Goal: Task Accomplishment & Management: Complete application form

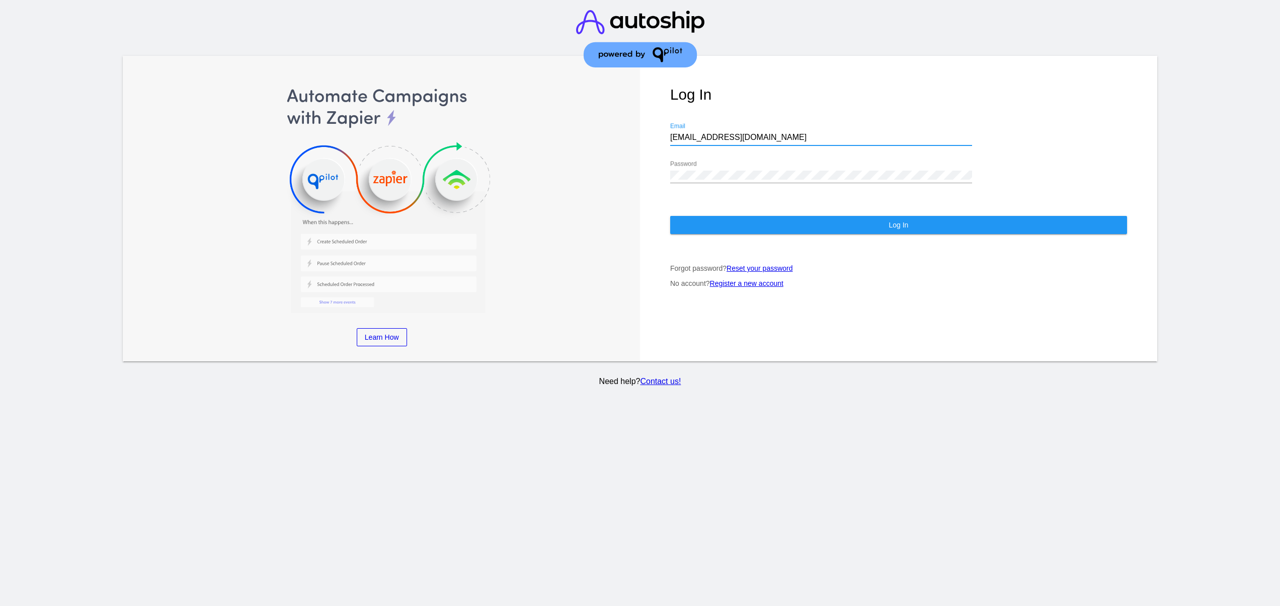
click at [700, 123] on div "[EMAIL_ADDRESS][DOMAIN_NAME] Email" at bounding box center [821, 134] width 302 height 23
click at [699, 133] on input "[EMAIL_ADDRESS][DOMAIN_NAME]" at bounding box center [821, 137] width 302 height 9
type input "[EMAIL_ADDRESS][DOMAIN_NAME]"
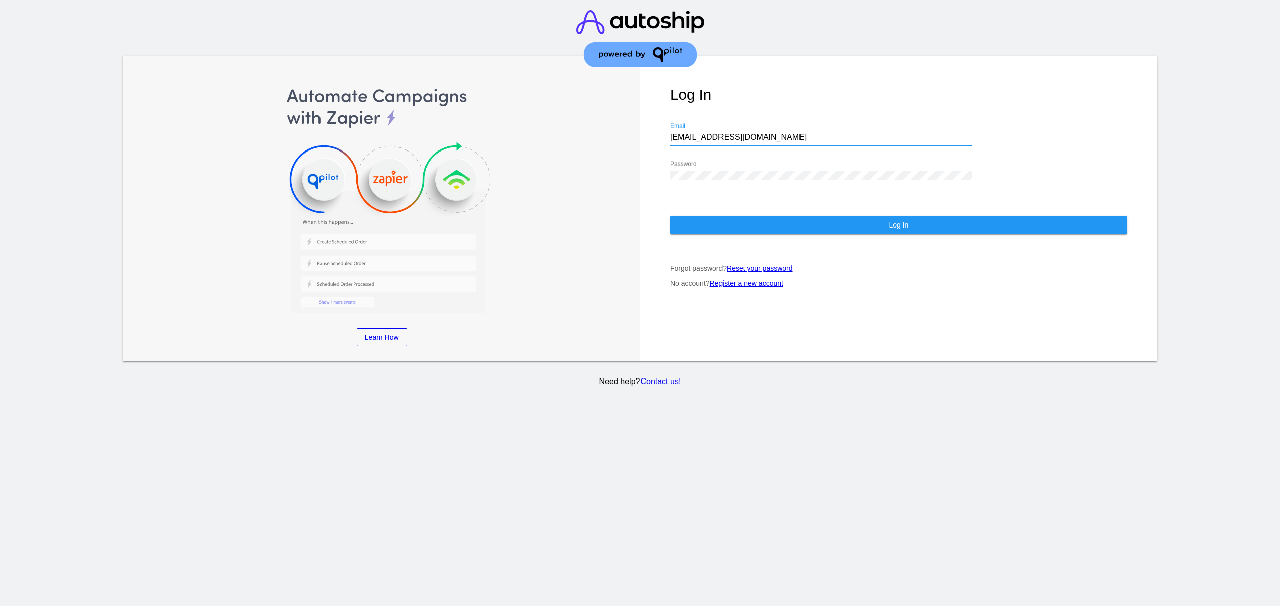
click at [725, 199] on div "Log In [EMAIL_ADDRESS][DOMAIN_NAME] Email Password Log In Forgot password? Rese…" at bounding box center [898, 209] width 517 height 306
click at [725, 216] on button "Log In" at bounding box center [898, 225] width 457 height 18
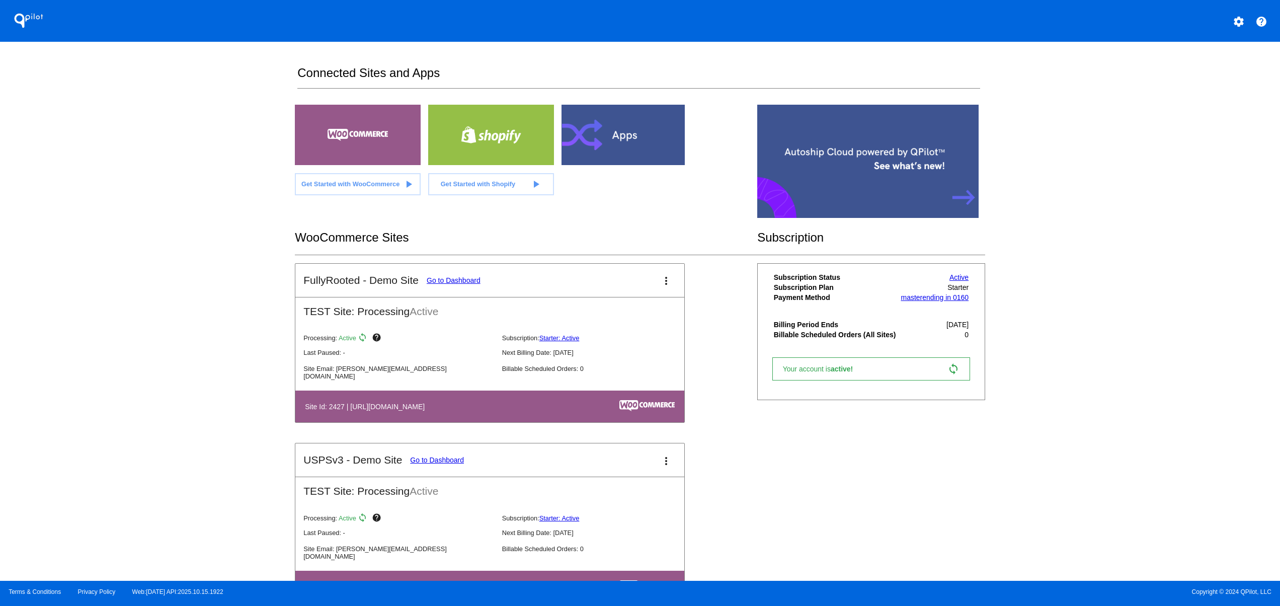
scroll to position [45, 0]
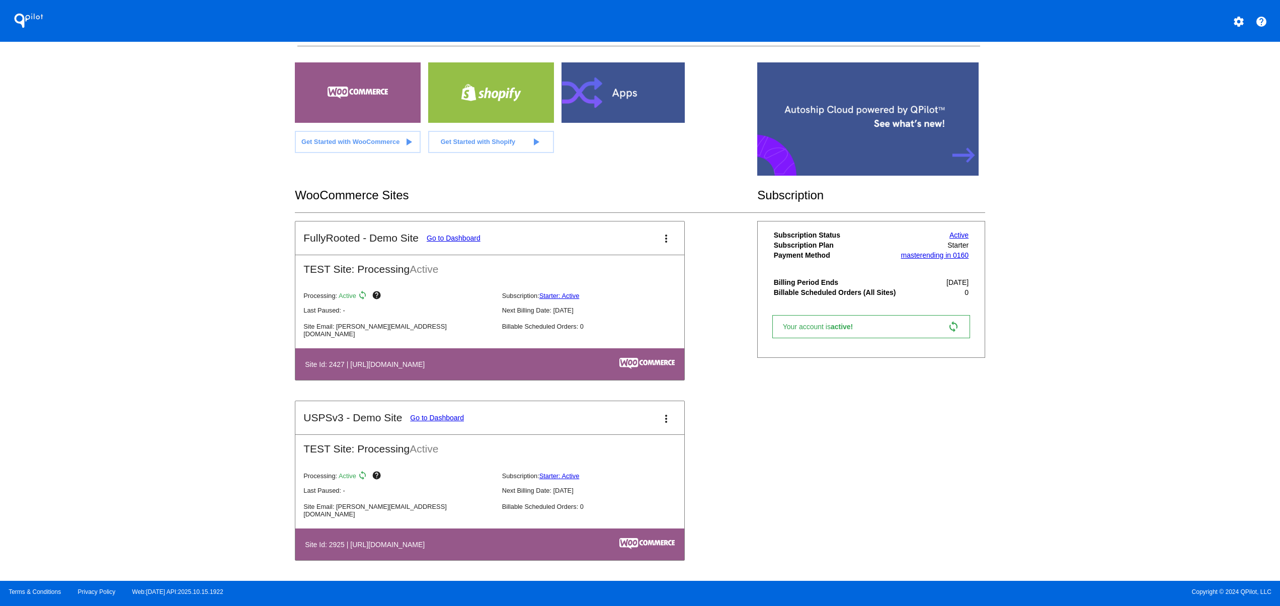
click at [210, 405] on div "QPilot settings help Connected Sites and Apps Get Started with WooCommerce play…" at bounding box center [640, 290] width 1280 height 581
click at [465, 232] on mat-card-title "FullyRooted - Demo Site Go to Dashboard" at bounding box center [391, 238] width 177 height 12
click at [461, 234] on link "Go to Dashboard" at bounding box center [454, 238] width 54 height 8
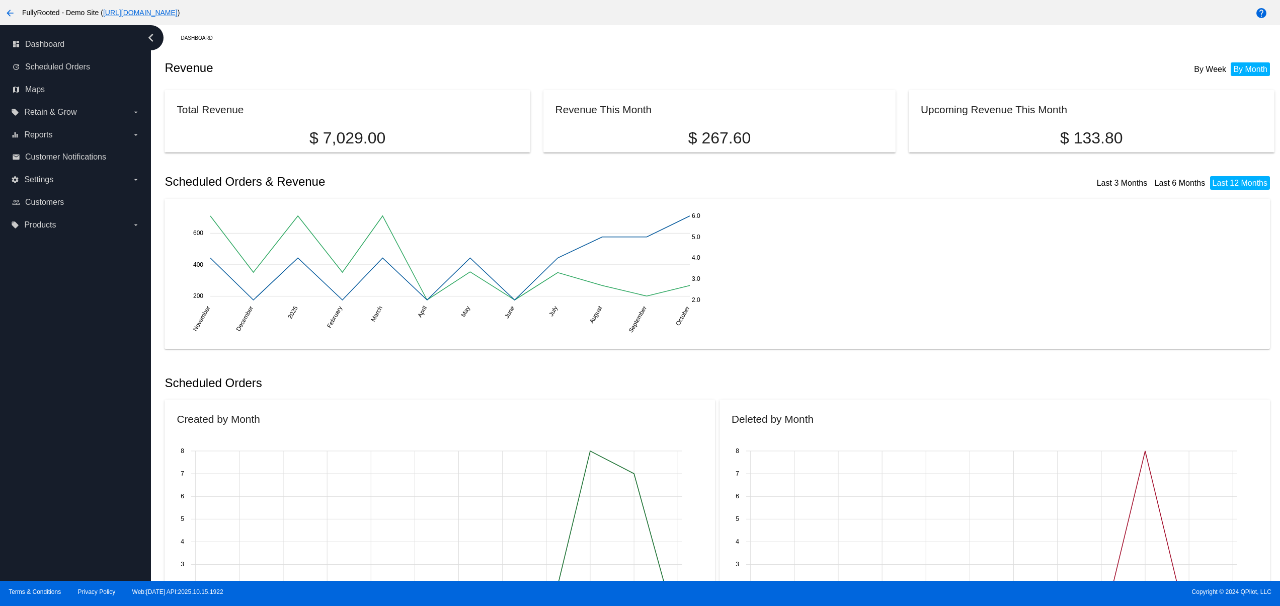
click at [1191, 63] on li "By Week" at bounding box center [1209, 69] width 37 height 14
click at [1097, 186] on link "Last 3 Months" at bounding box center [1122, 183] width 51 height 9
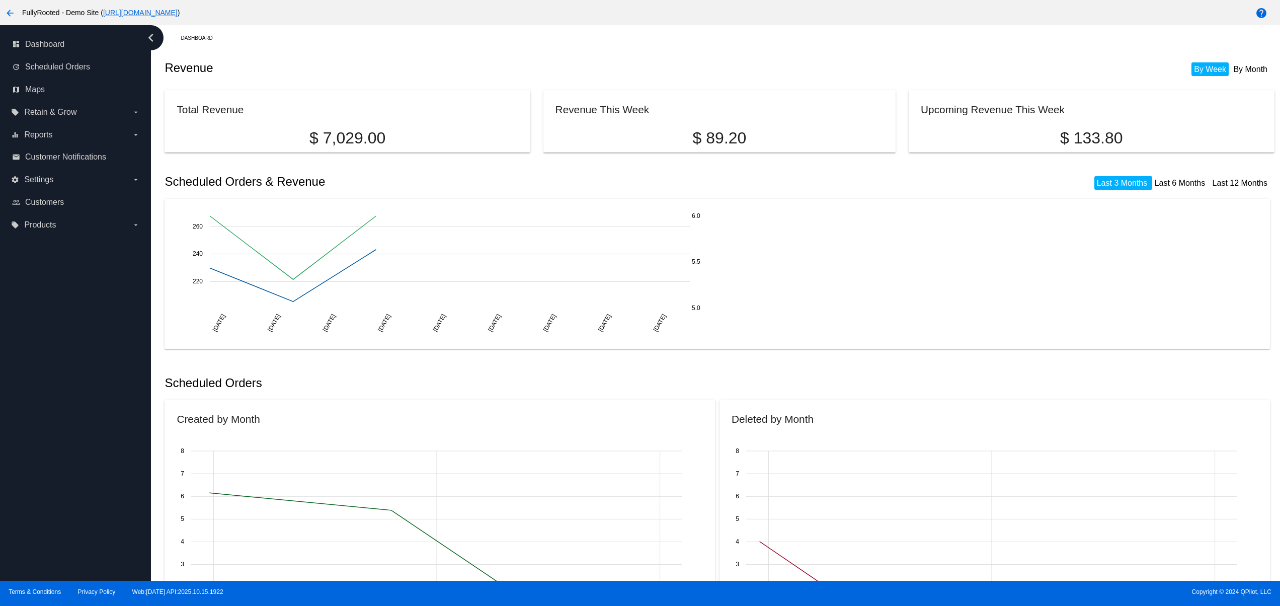
click at [1154, 178] on div "Last 3 Months Last 6 Months Last 12 Months" at bounding box center [994, 175] width 550 height 23
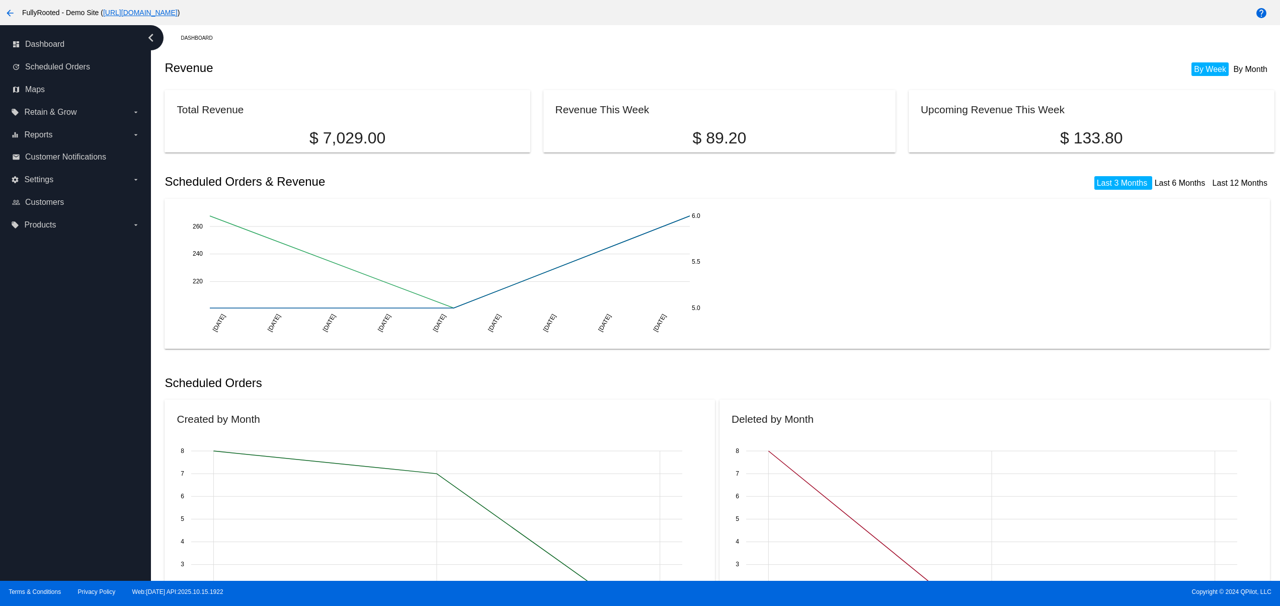
click at [1160, 190] on li "Last 6 Months" at bounding box center [1181, 183] width 58 height 14
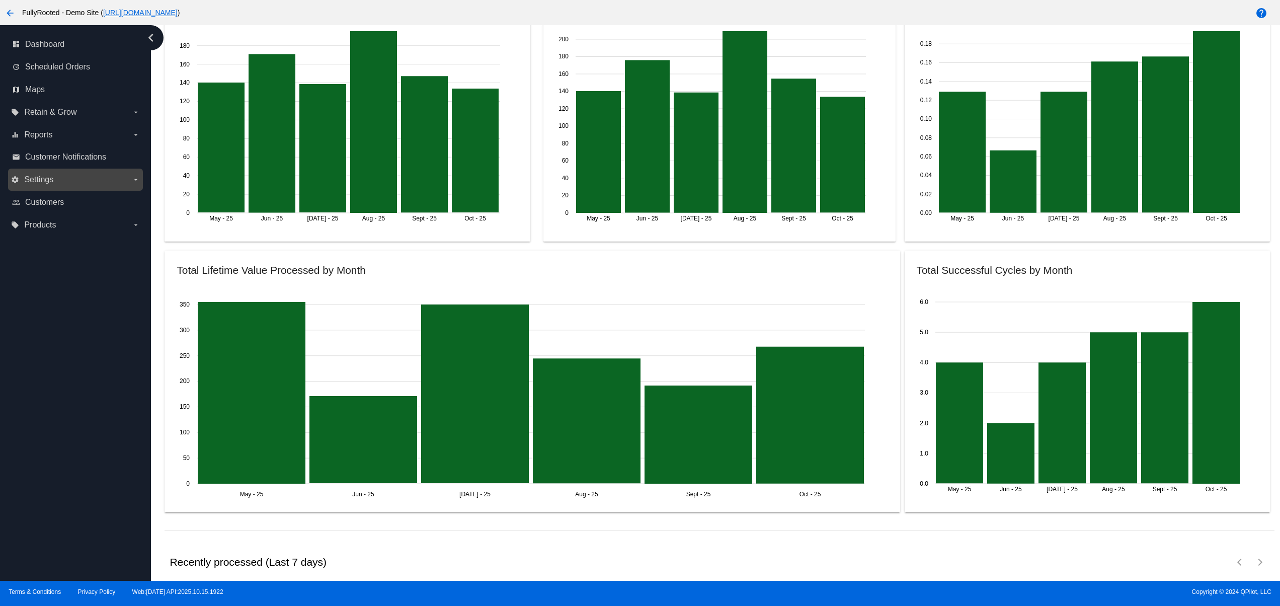
scroll to position [1162, 0]
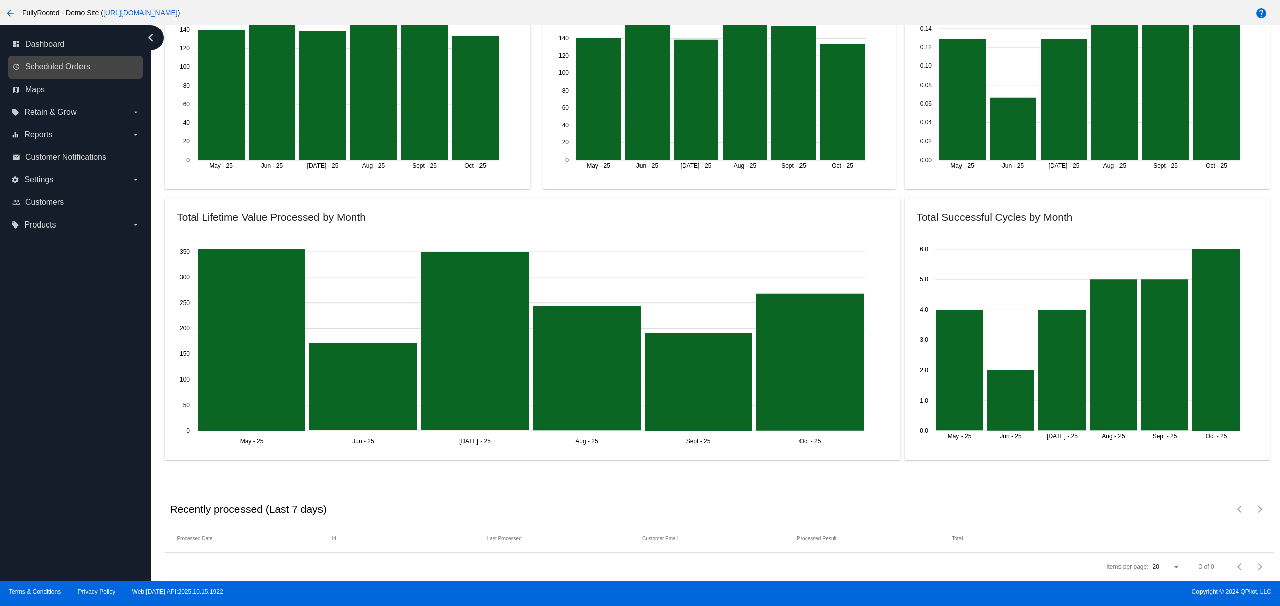
click at [79, 73] on link "update Scheduled Orders" at bounding box center [76, 67] width 128 height 16
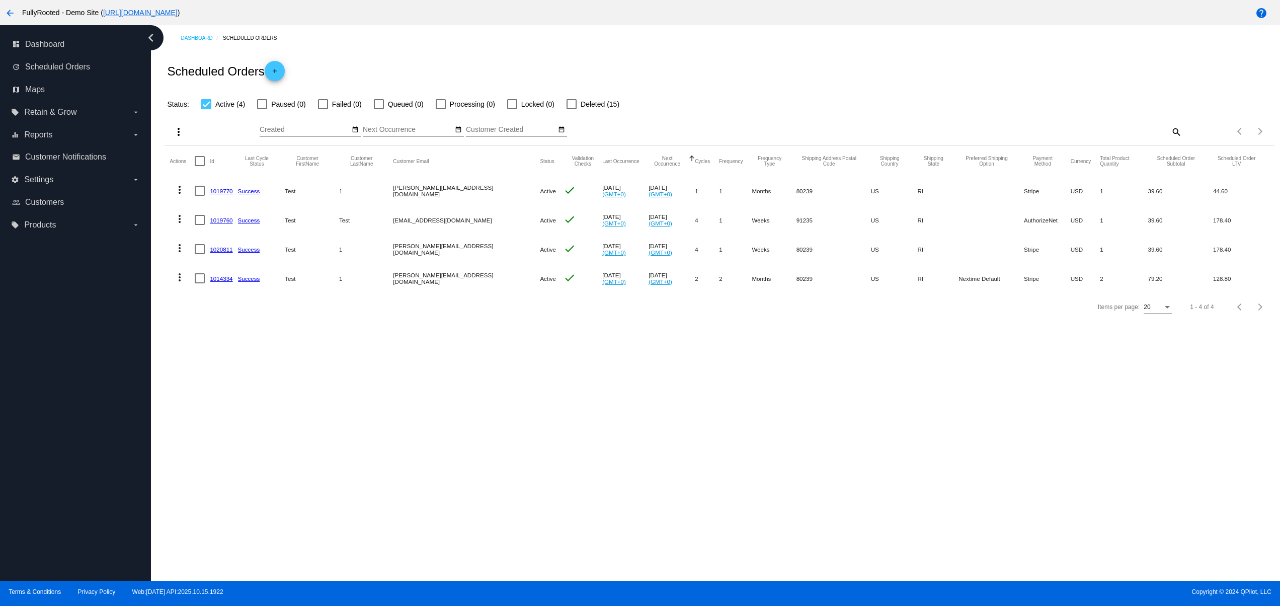
drag, startPoint x: 385, startPoint y: 290, endPoint x: 530, endPoint y: 345, distance: 154.9
click at [502, 290] on mat-row "more_vert 1014334 Success Test 1 [PERSON_NAME][EMAIL_ADDRESS][DOMAIN_NAME] Acti…" at bounding box center [719, 278] width 1099 height 29
click at [521, 404] on div "Dashboard Scheduled Orders Scheduled Orders add Status: Active (4) Paused (0) F…" at bounding box center [715, 302] width 1129 height 555
click at [275, 62] on span "add" at bounding box center [275, 73] width 12 height 25
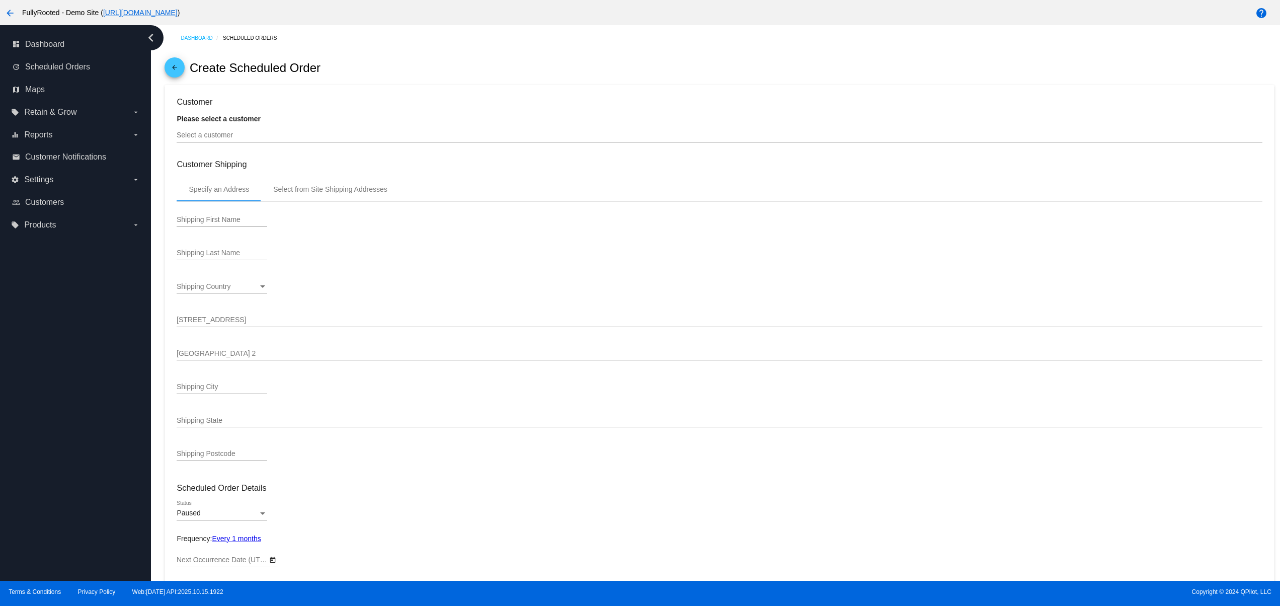
type input "[DATE]"
click at [254, 131] on div "Select a customer" at bounding box center [719, 133] width 1085 height 20
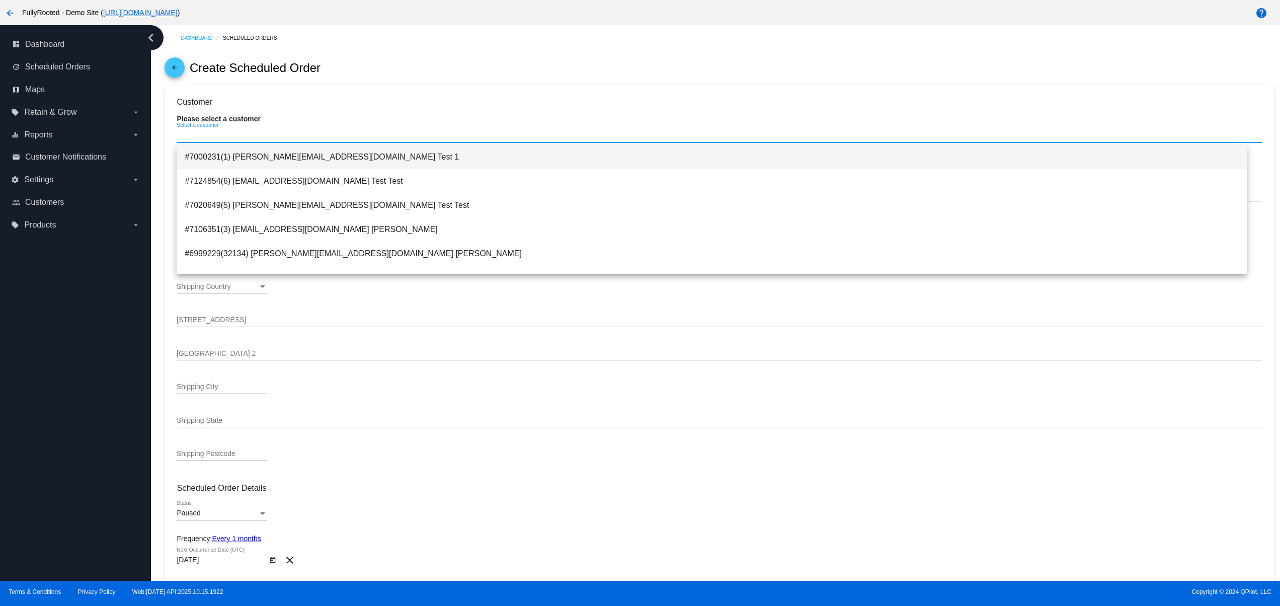
click at [279, 157] on span "#7000231(1) [PERSON_NAME][EMAIL_ADDRESS][DOMAIN_NAME] Test 1" at bounding box center [712, 157] width 1054 height 24
type input "[PERSON_NAME]"
type input "[PERSON_NAME] Test"
type input "[STREET_ADDRESS]"
type input "[GEOGRAPHIC_DATA]"
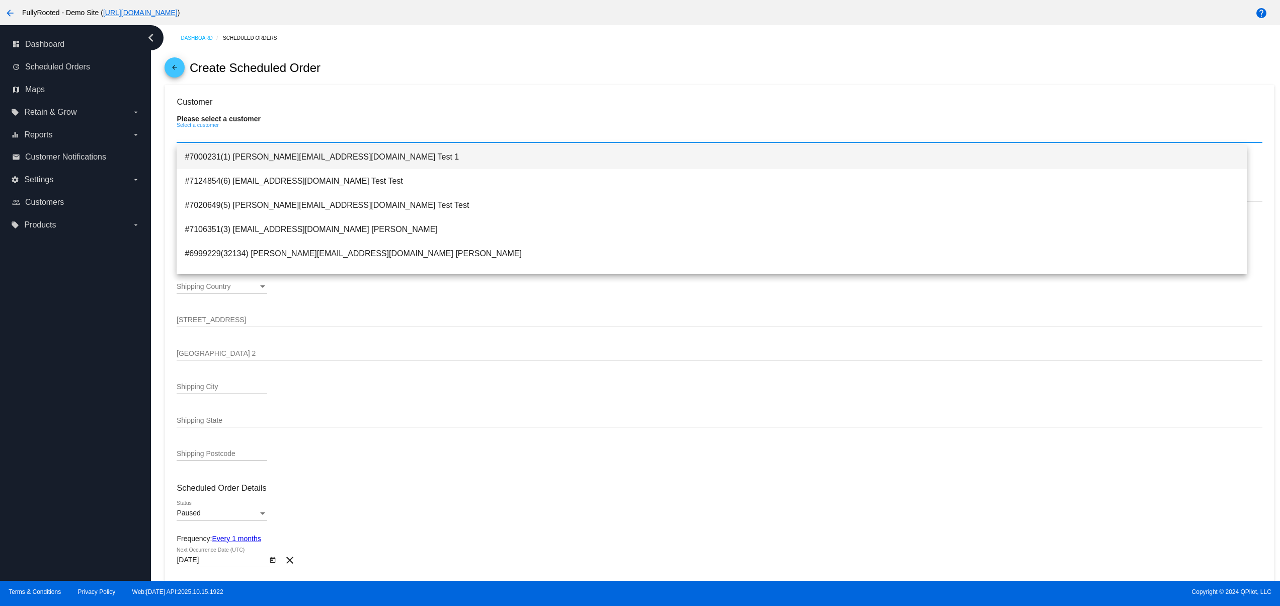
type input "80239"
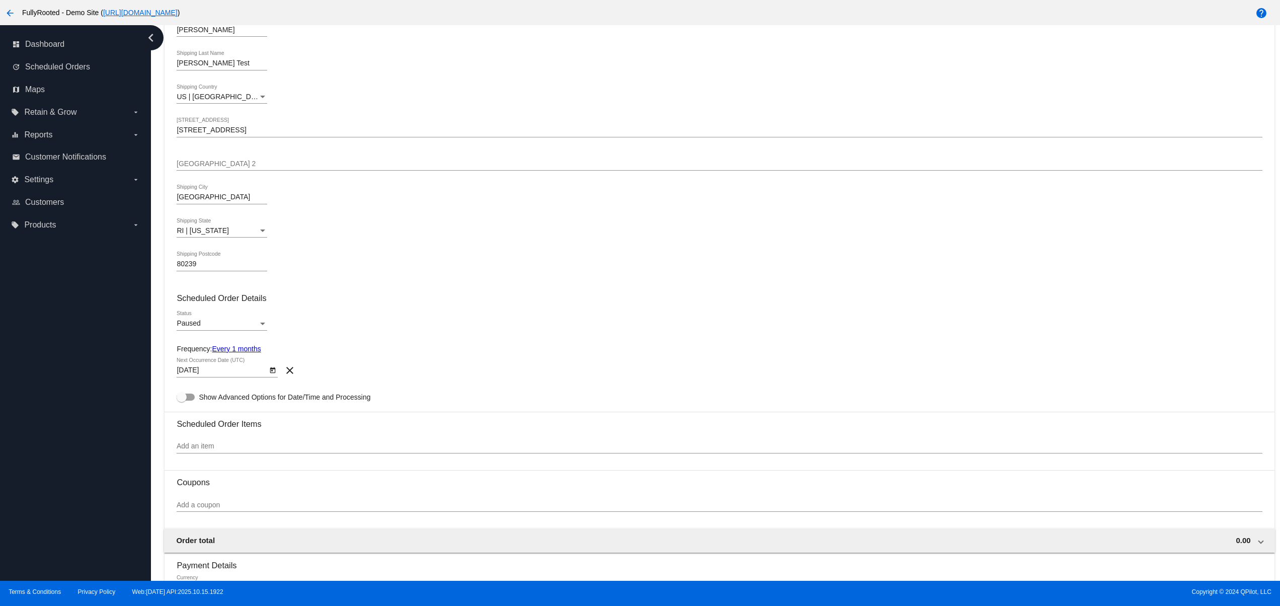
scroll to position [201, 0]
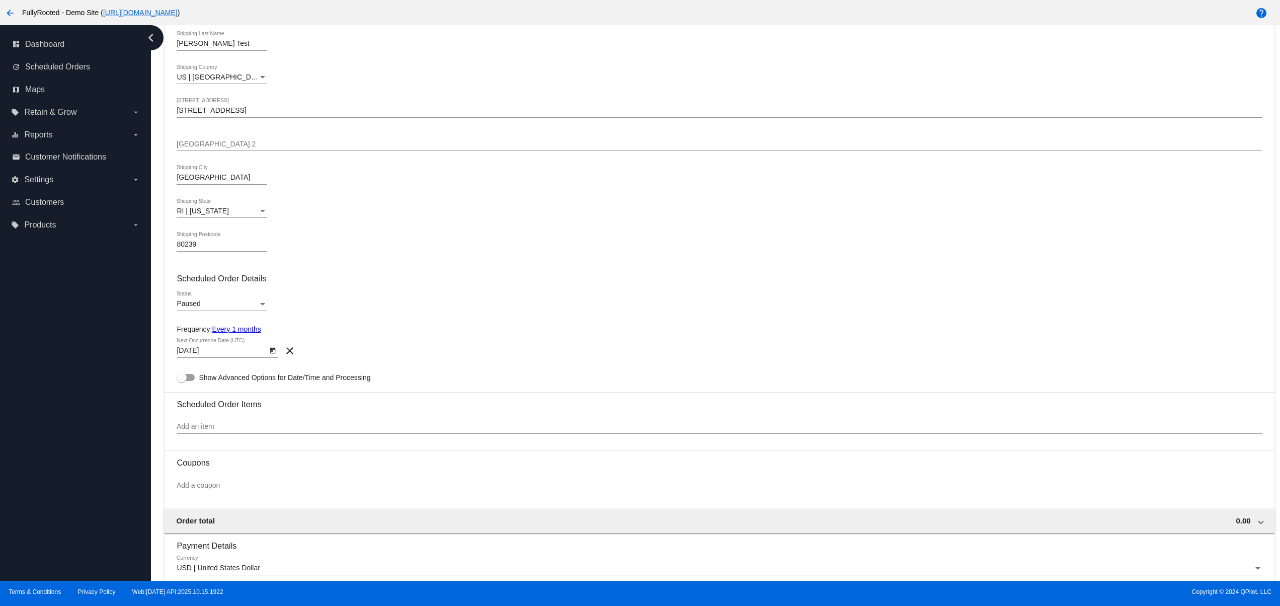
click at [194, 296] on div "Paused Status" at bounding box center [222, 301] width 91 height 20
click at [204, 282] on span "Active" at bounding box center [222, 286] width 91 height 21
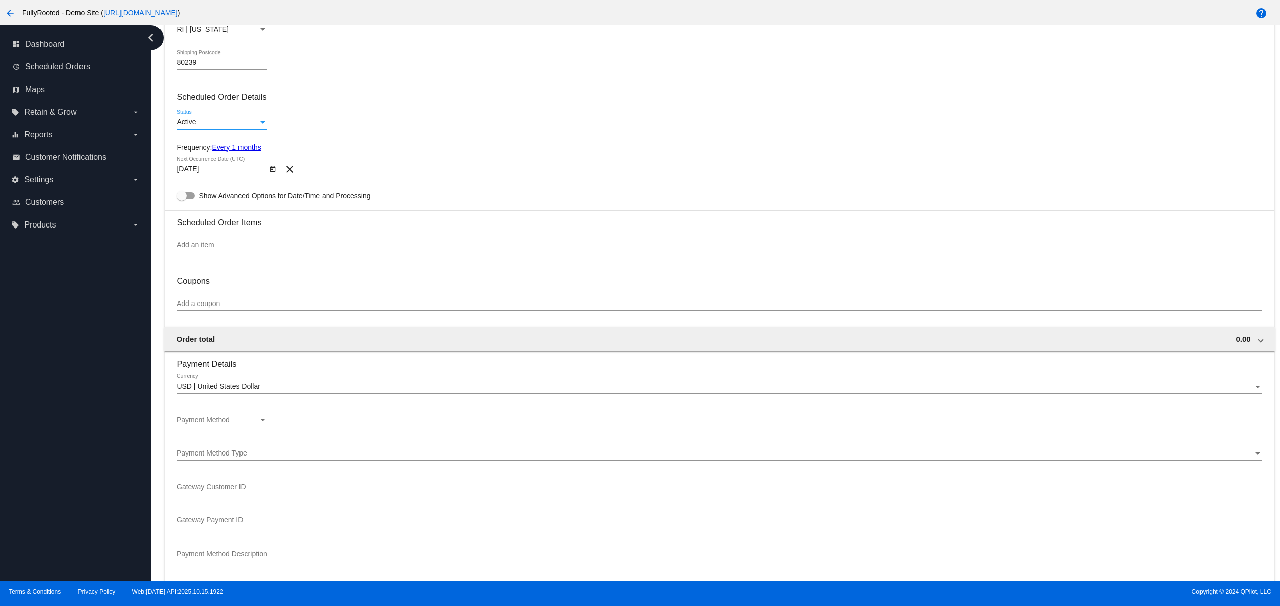
scroll to position [402, 0]
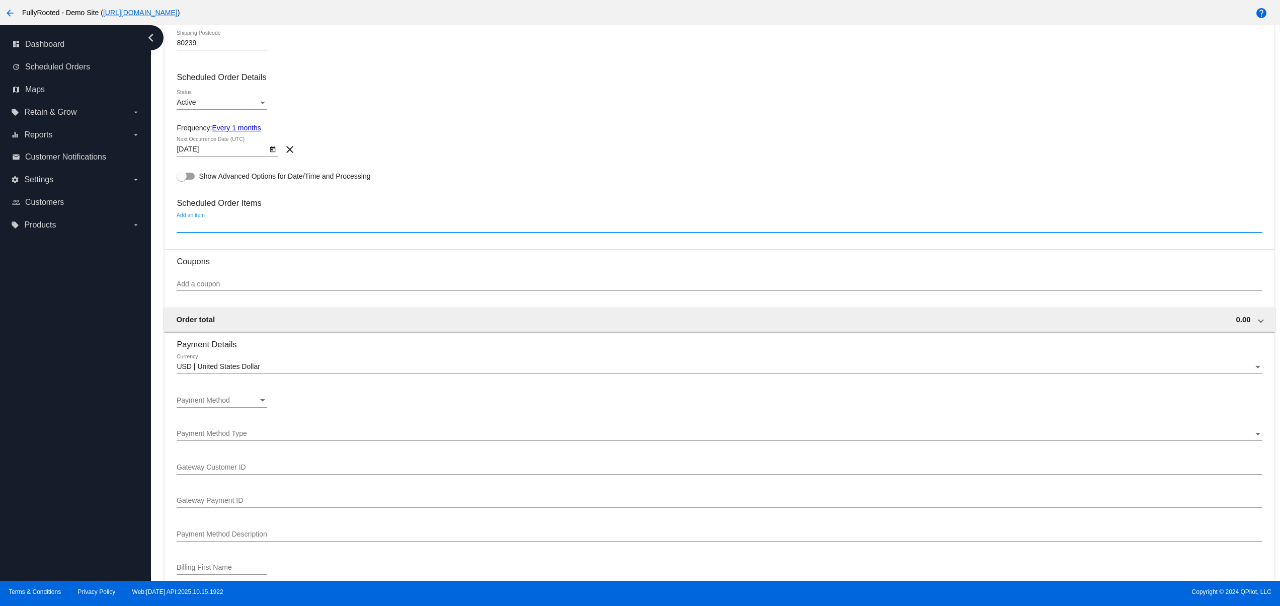
click at [207, 229] on input "Add an item" at bounding box center [719, 225] width 1085 height 8
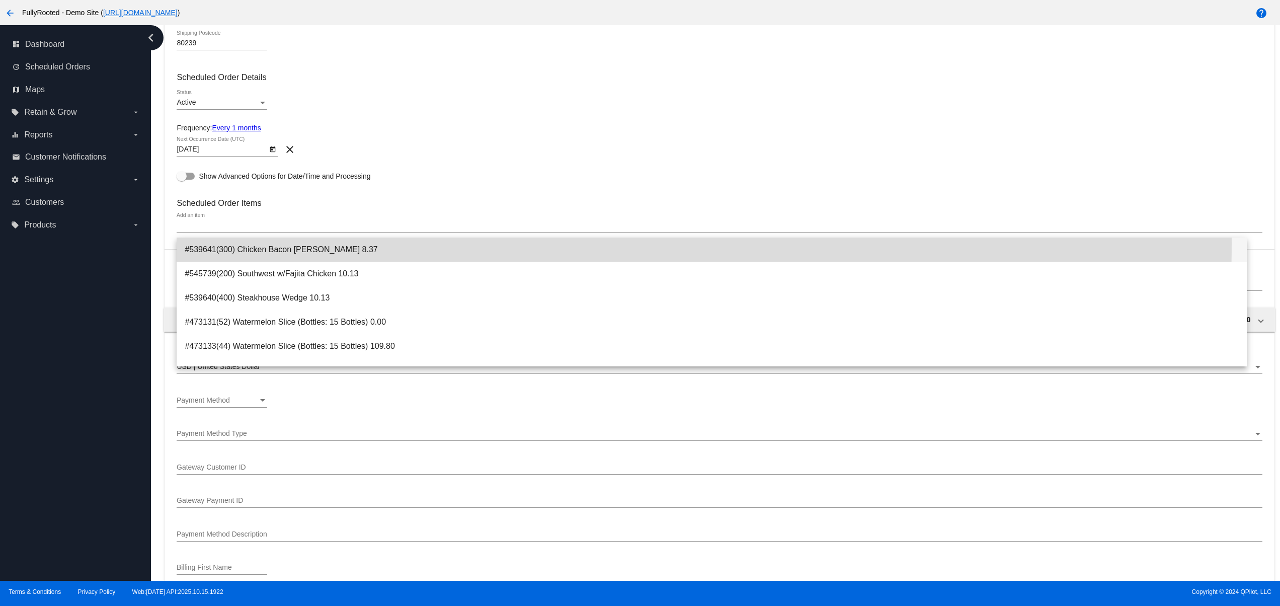
click at [214, 242] on span "#539641(300) Chicken Bacon [PERSON_NAME] 8.37" at bounding box center [712, 249] width 1054 height 24
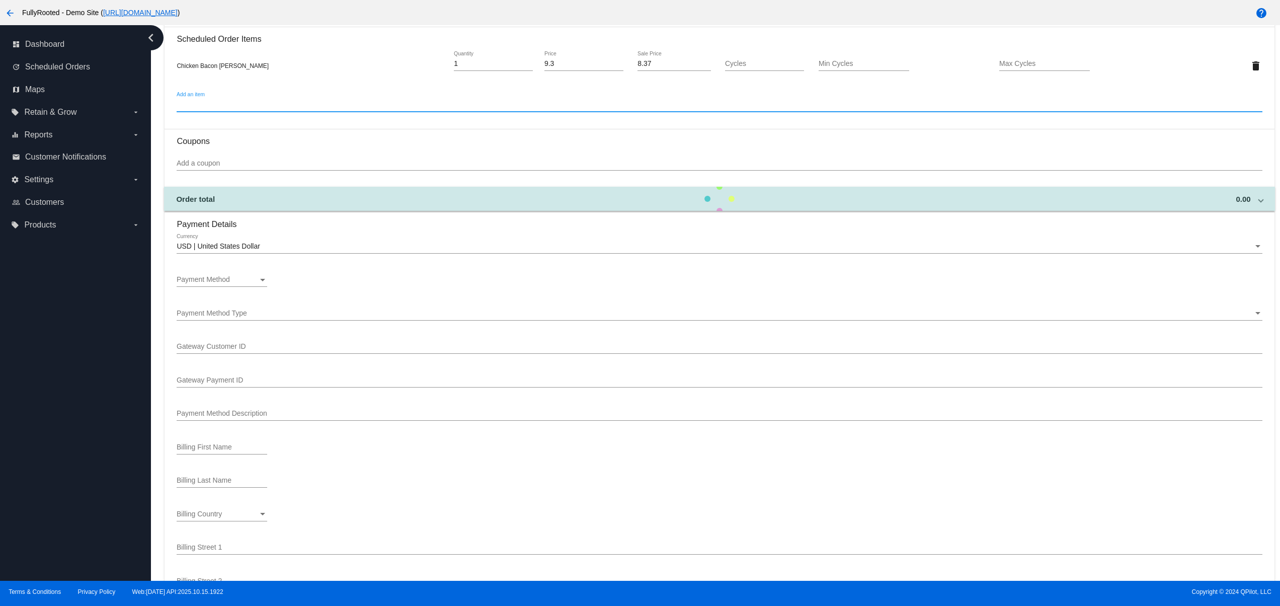
scroll to position [604, 0]
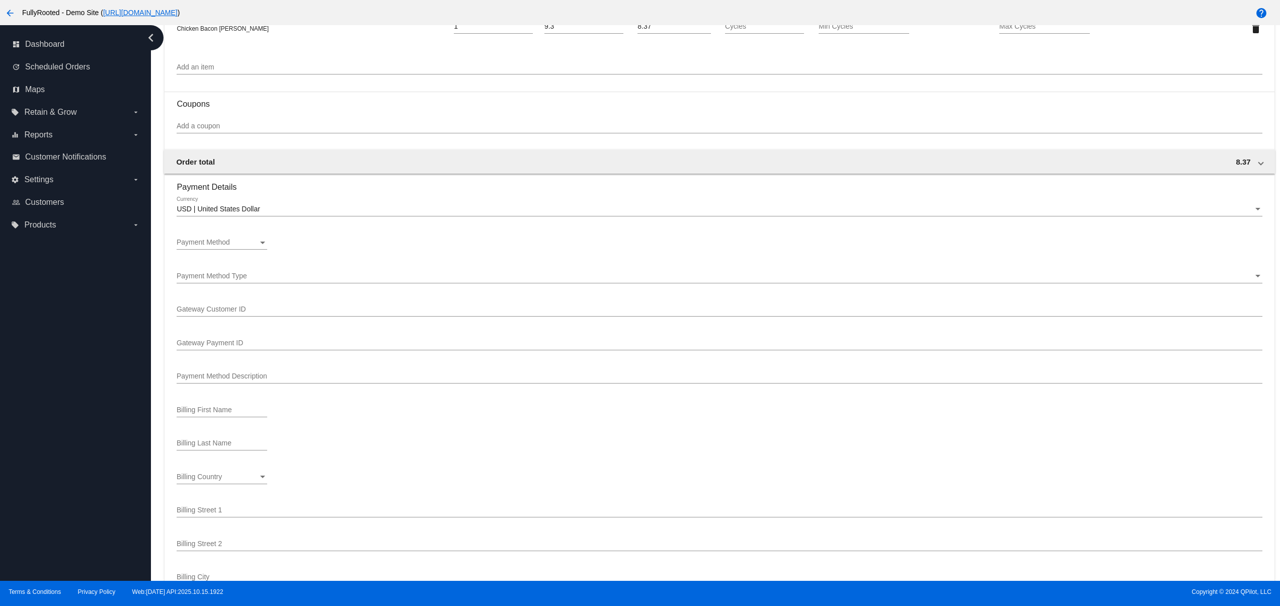
click at [218, 250] on div "Payment Method Payment Method" at bounding box center [222, 240] width 91 height 20
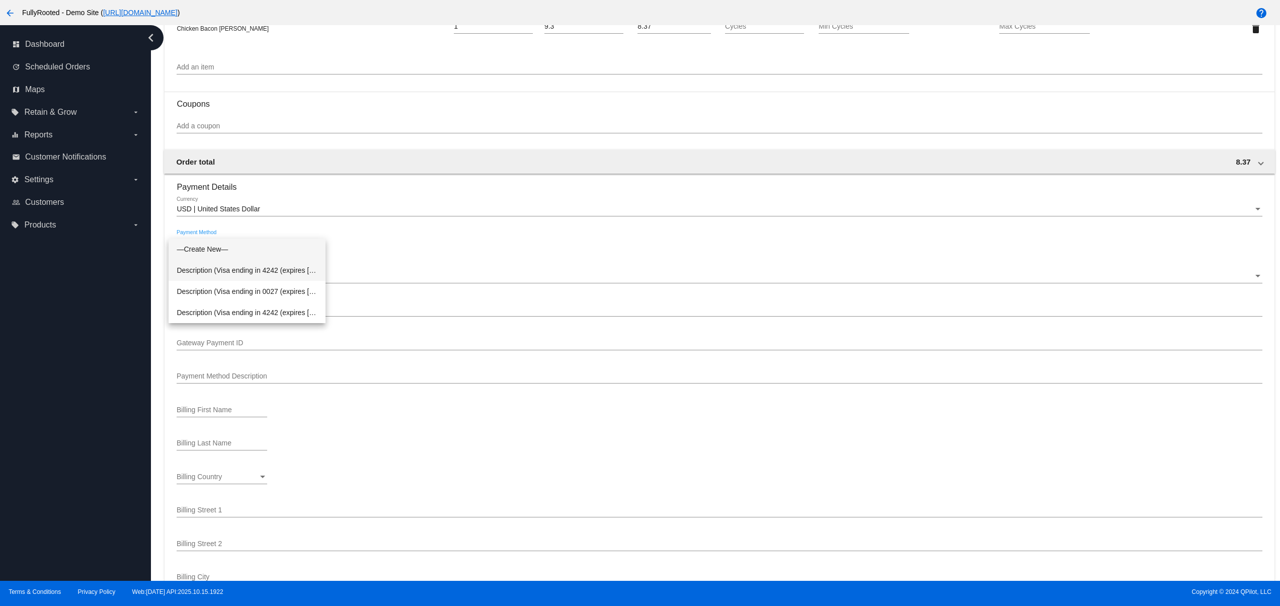
click at [266, 273] on span "Description (Visa ending in 4242 (expires [CREDIT_CARD_DATA])) GatewayCustomerI…" at bounding box center [247, 270] width 141 height 21
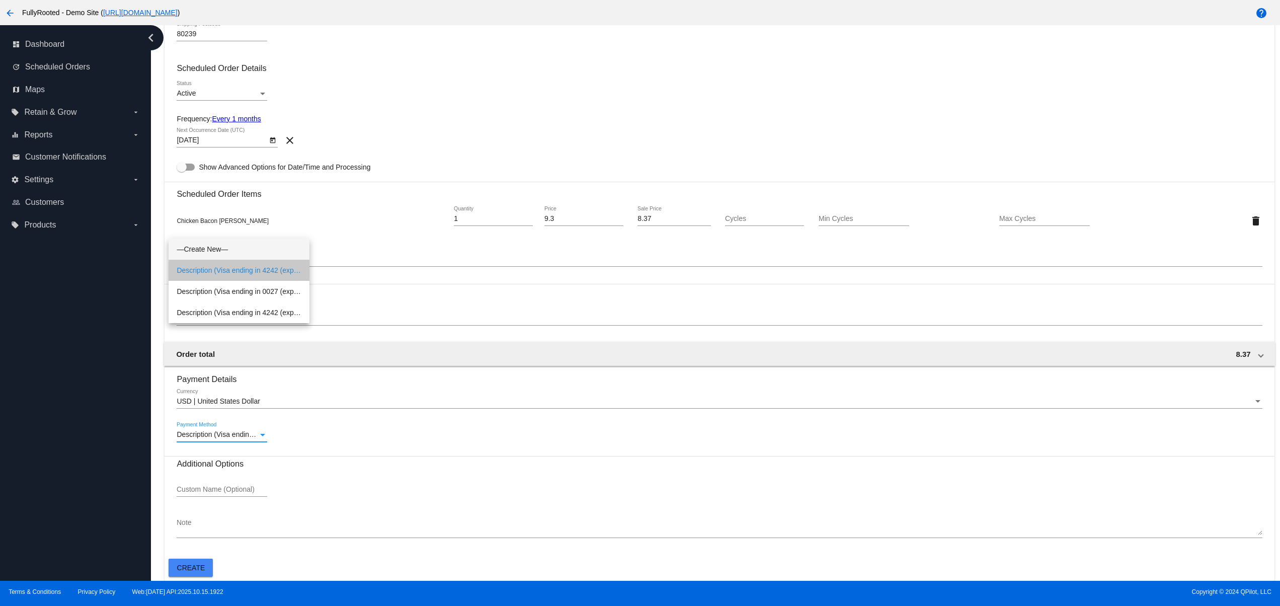
scroll to position [418, 0]
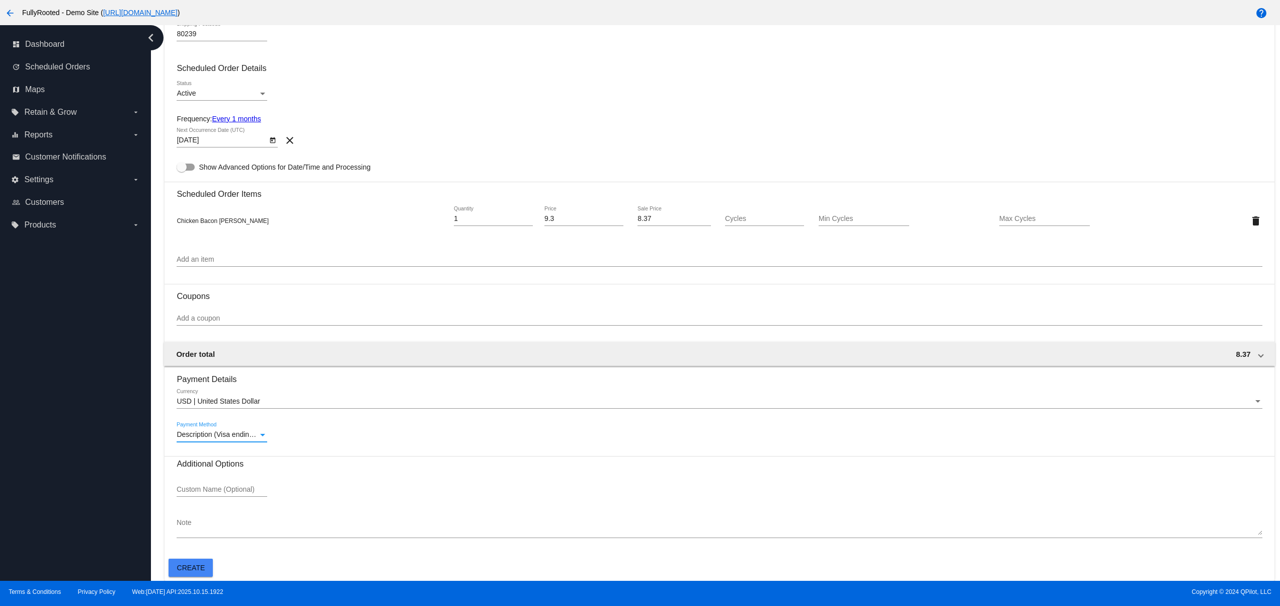
click at [188, 569] on span "Create" at bounding box center [191, 567] width 28 height 8
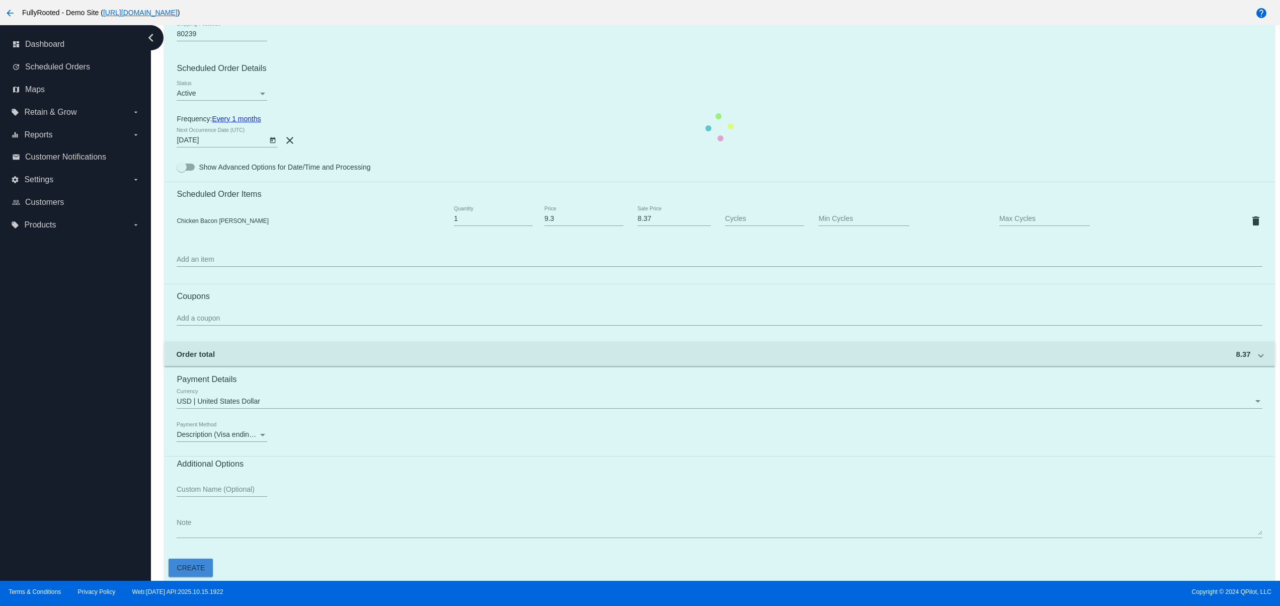
scroll to position [0, 0]
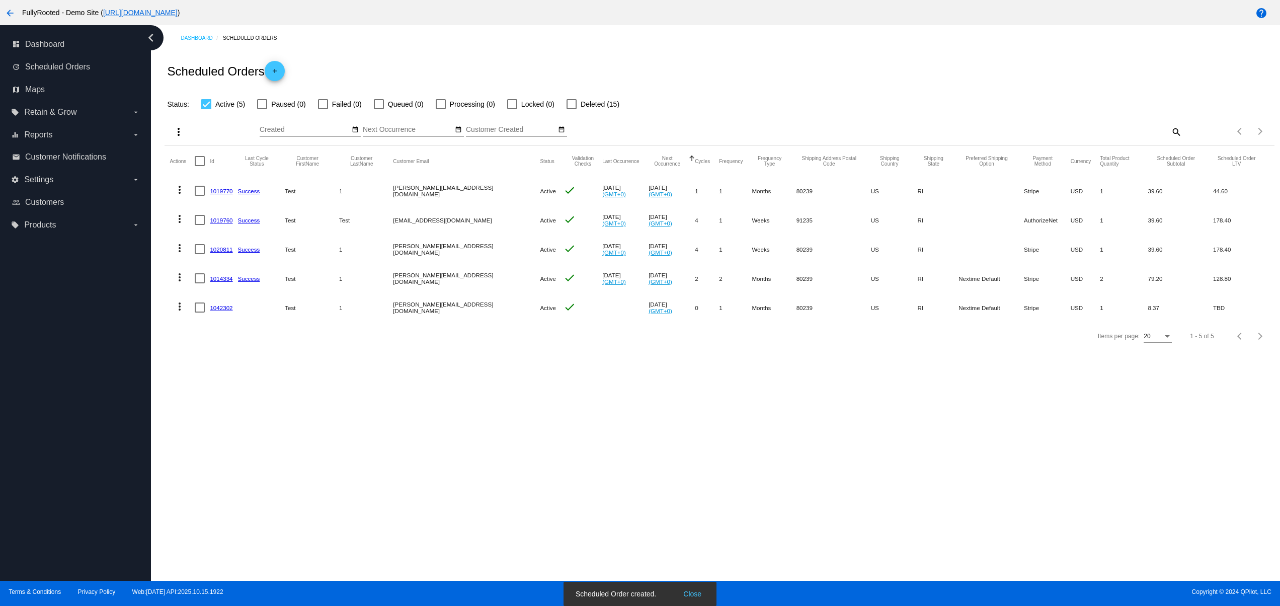
click at [689, 590] on button "Close" at bounding box center [692, 594] width 24 height 10
click at [530, 487] on div "Dashboard Scheduled Orders Scheduled Orders add Status: Active (5) Paused (0) F…" at bounding box center [715, 302] width 1129 height 555
drag, startPoint x: 275, startPoint y: 302, endPoint x: 421, endPoint y: 306, distance: 146.4
click at [393, 306] on mat-row "more_vert 1042302 Test 1 [PERSON_NAME][EMAIL_ADDRESS][DOMAIN_NAME] Active check…" at bounding box center [719, 307] width 1099 height 29
click at [464, 403] on div "Dashboard Scheduled Orders Scheduled Orders add Status: Active (5) Paused (0) F…" at bounding box center [715, 302] width 1129 height 555
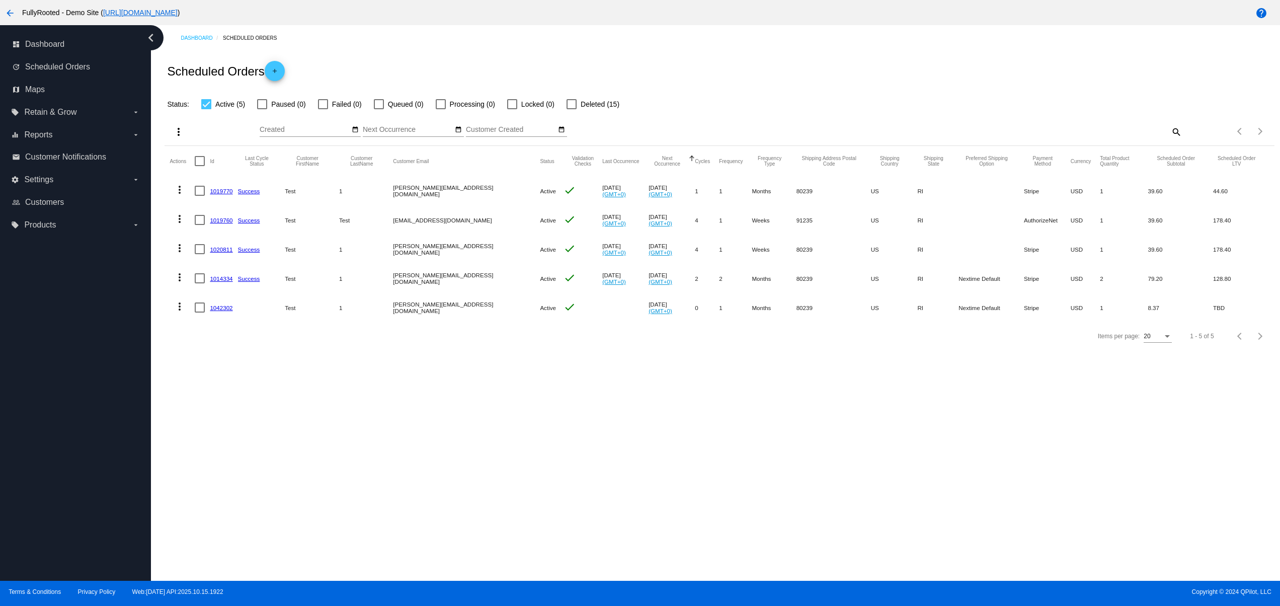
click at [222, 306] on link "1042302" at bounding box center [221, 307] width 23 height 7
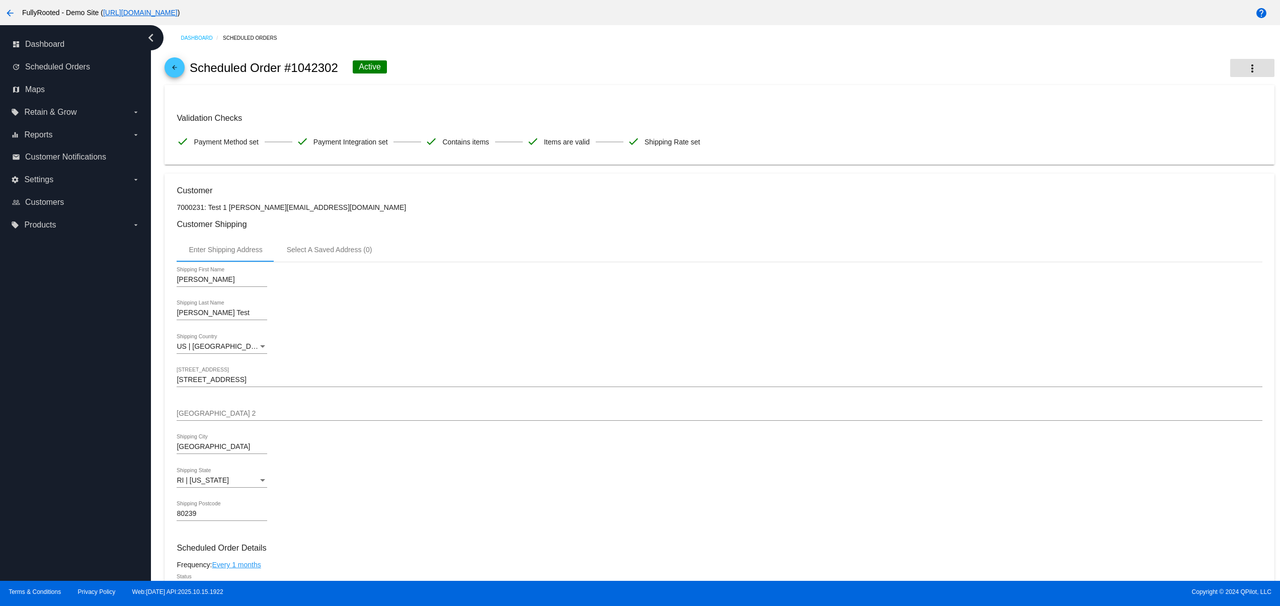
click at [1246, 68] on mat-icon "more_vert" at bounding box center [1252, 68] width 12 height 12
click at [1167, 130] on button "cached Process Now" at bounding box center [1188, 124] width 141 height 24
